Goal: Obtain resource: Download file/media

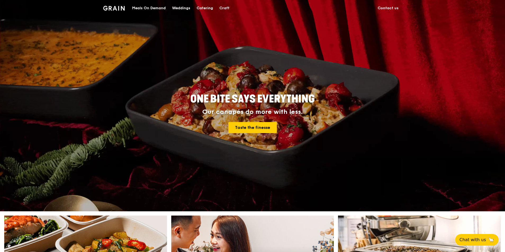
click at [153, 6] on div "Meals On Demand" at bounding box center [149, 8] width 34 height 16
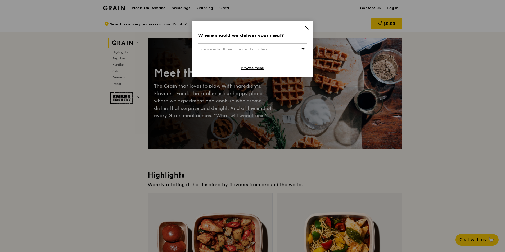
click at [307, 29] on icon at bounding box center [306, 27] width 5 height 5
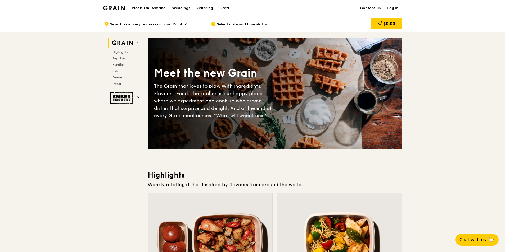
click at [205, 8] on div "Catering" at bounding box center [205, 8] width 16 height 16
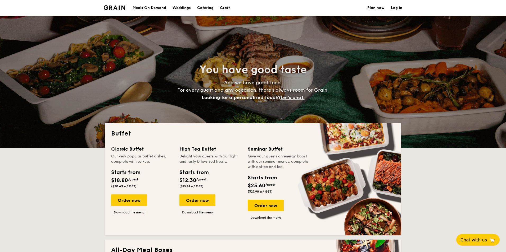
select select
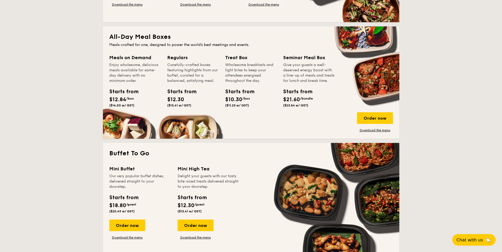
scroll to position [212, 0]
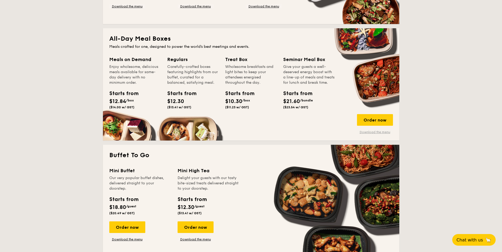
click at [382, 131] on link "Download the menu" at bounding box center [375, 132] width 36 height 4
